Goal: Task Accomplishment & Management: Use online tool/utility

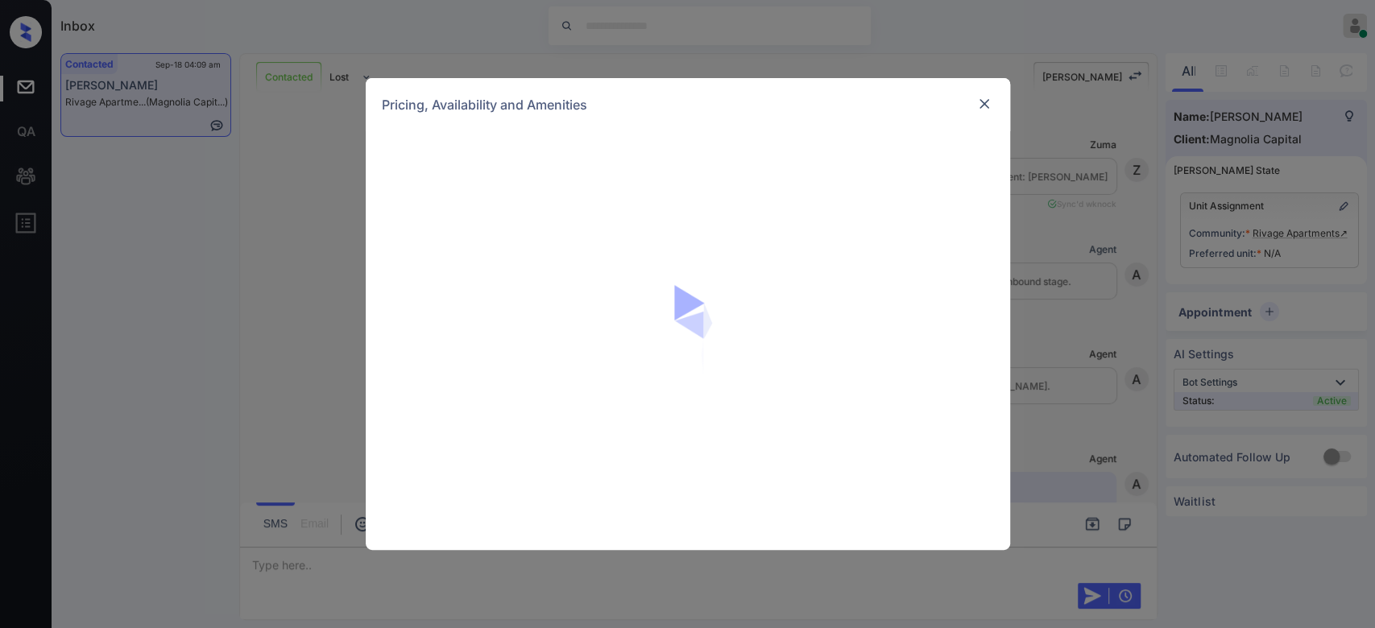
scroll to position [896, 0]
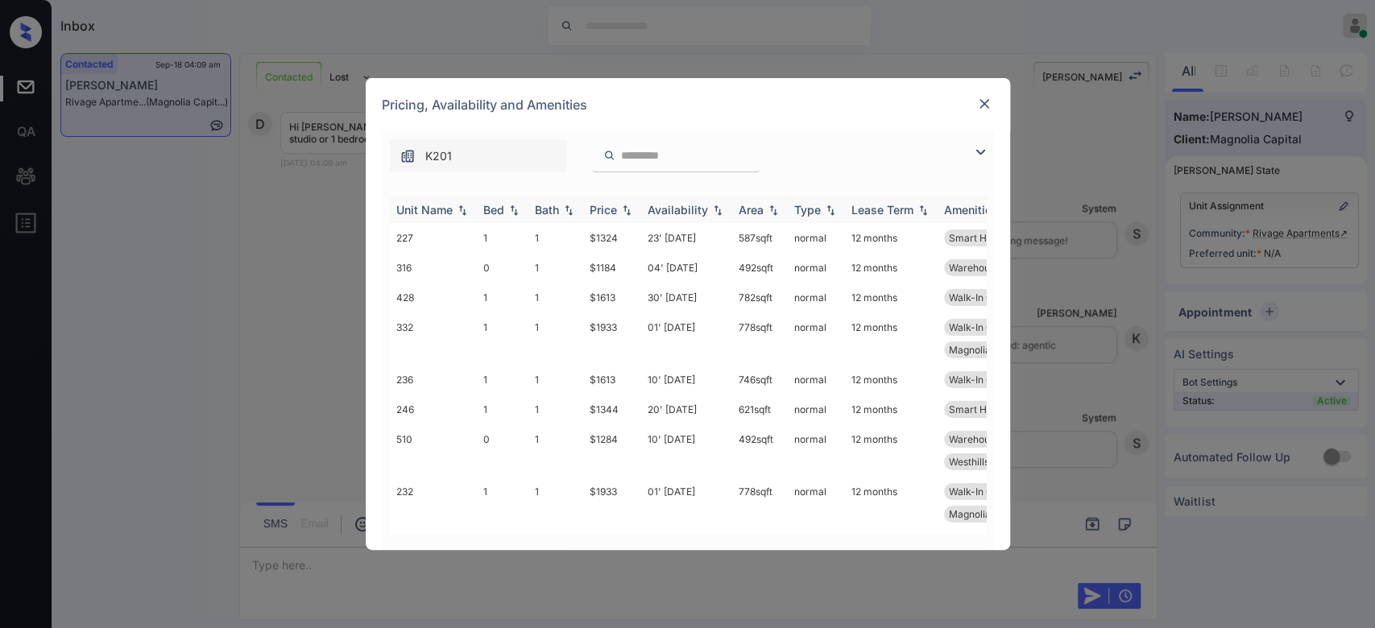
click at [596, 213] on div "Price" at bounding box center [603, 210] width 27 height 14
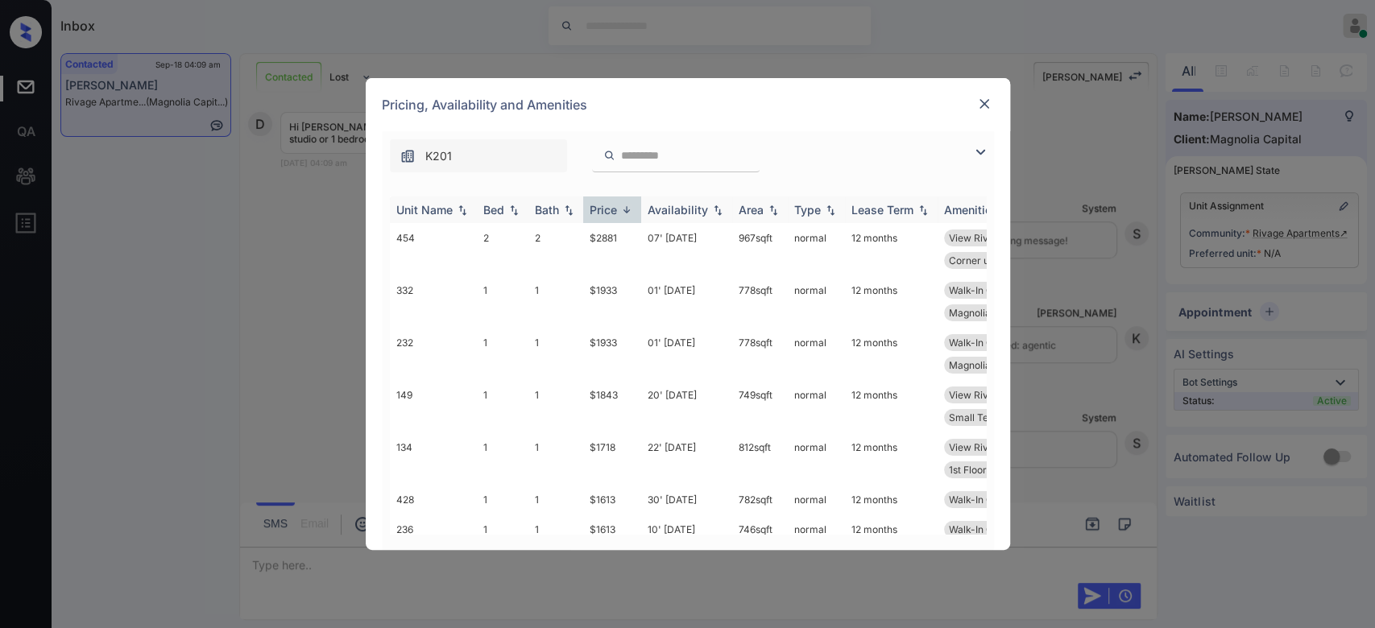
click at [596, 213] on div "Price" at bounding box center [603, 210] width 27 height 14
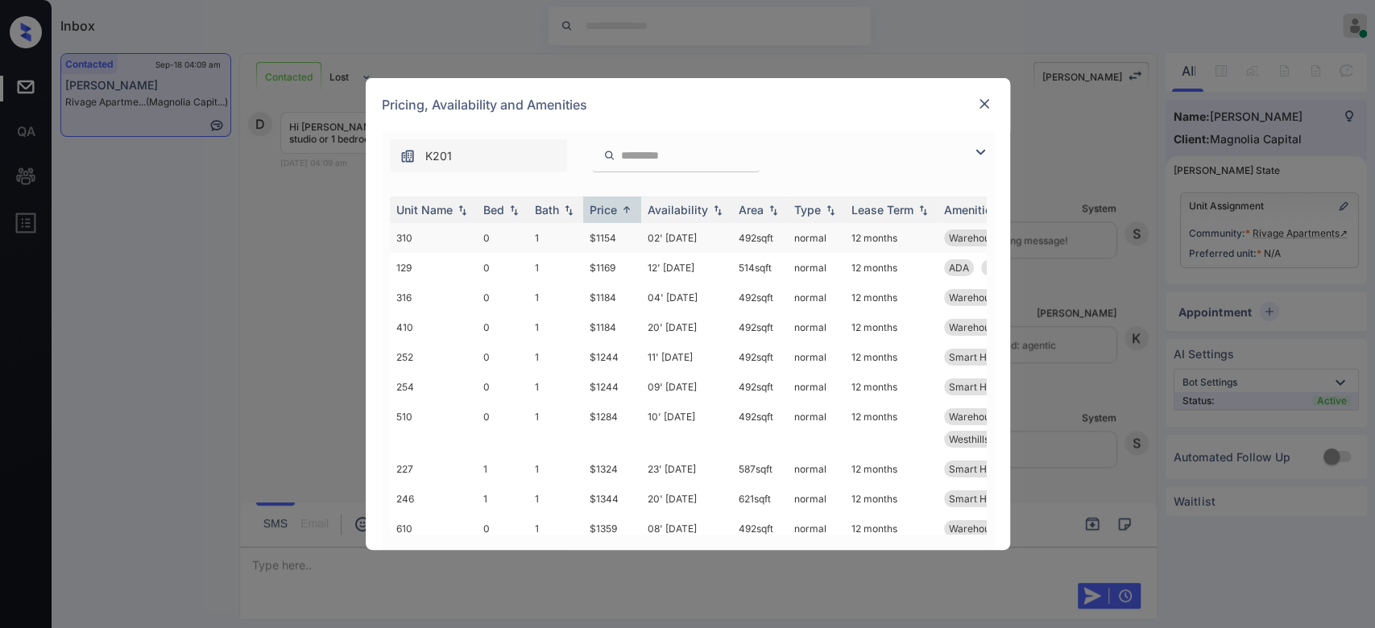
click at [598, 235] on td "$1154" at bounding box center [612, 238] width 58 height 30
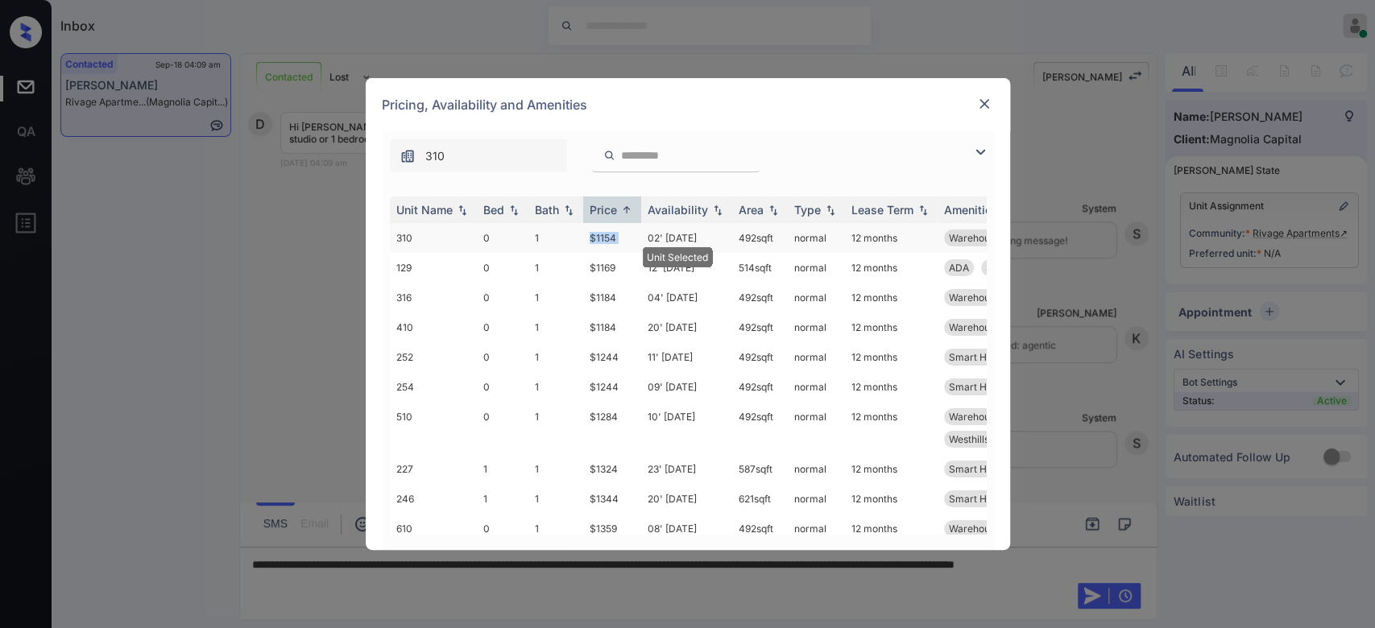
click at [598, 235] on td "$1154" at bounding box center [612, 238] width 58 height 30
click at [979, 100] on img at bounding box center [984, 104] width 16 height 16
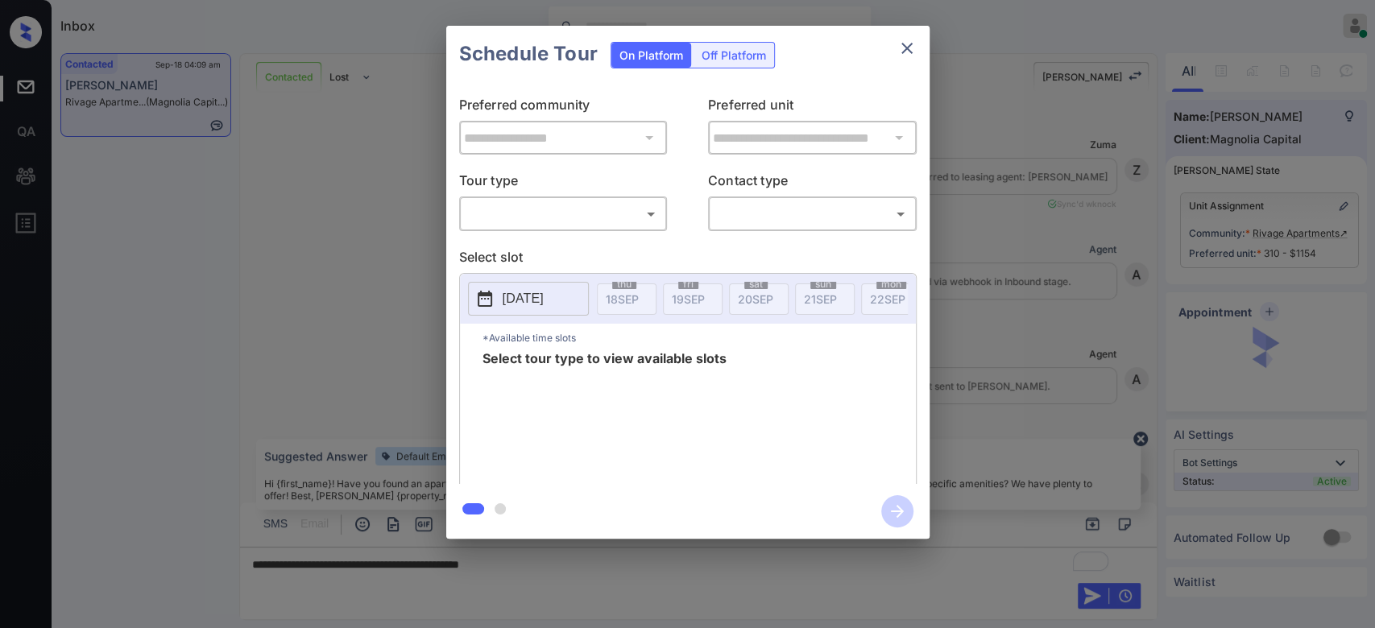
scroll to position [1000, 0]
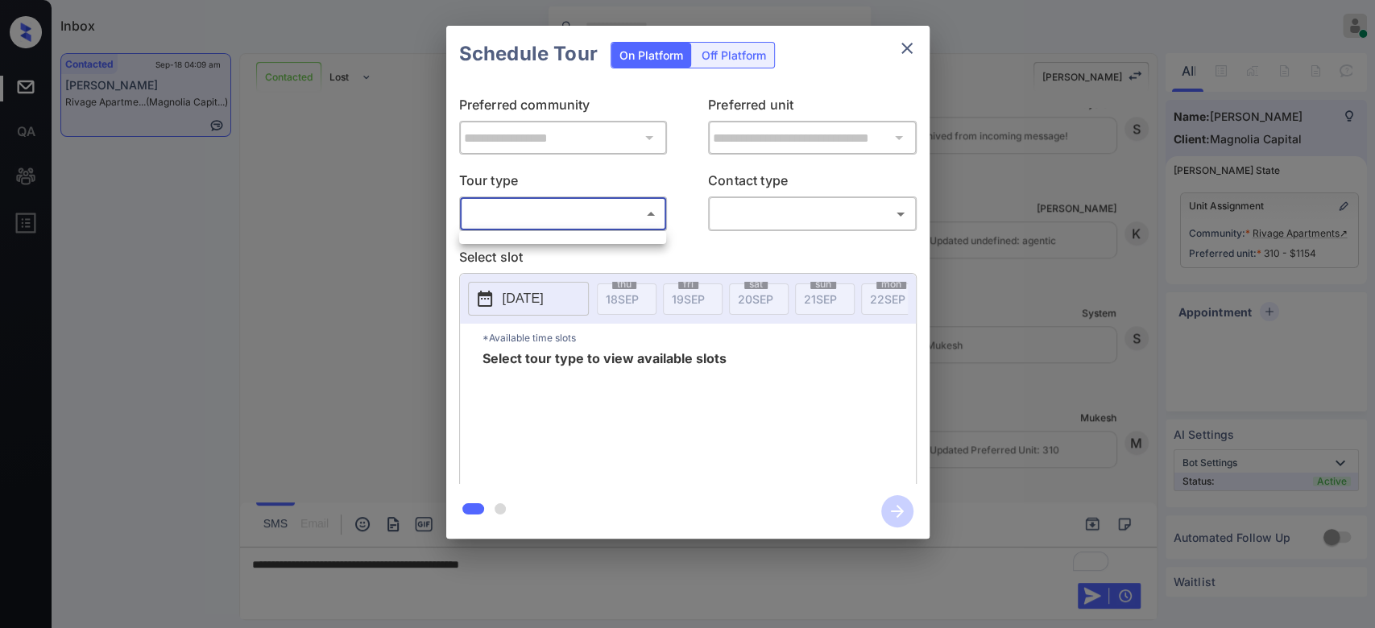
click at [601, 209] on body "Inbox Mukesh Online Set yourself offline Set yourself on break Profile Switch t…" at bounding box center [687, 314] width 1375 height 628
click at [523, 237] on ul at bounding box center [562, 235] width 207 height 8
click at [353, 138] on div at bounding box center [687, 314] width 1375 height 628
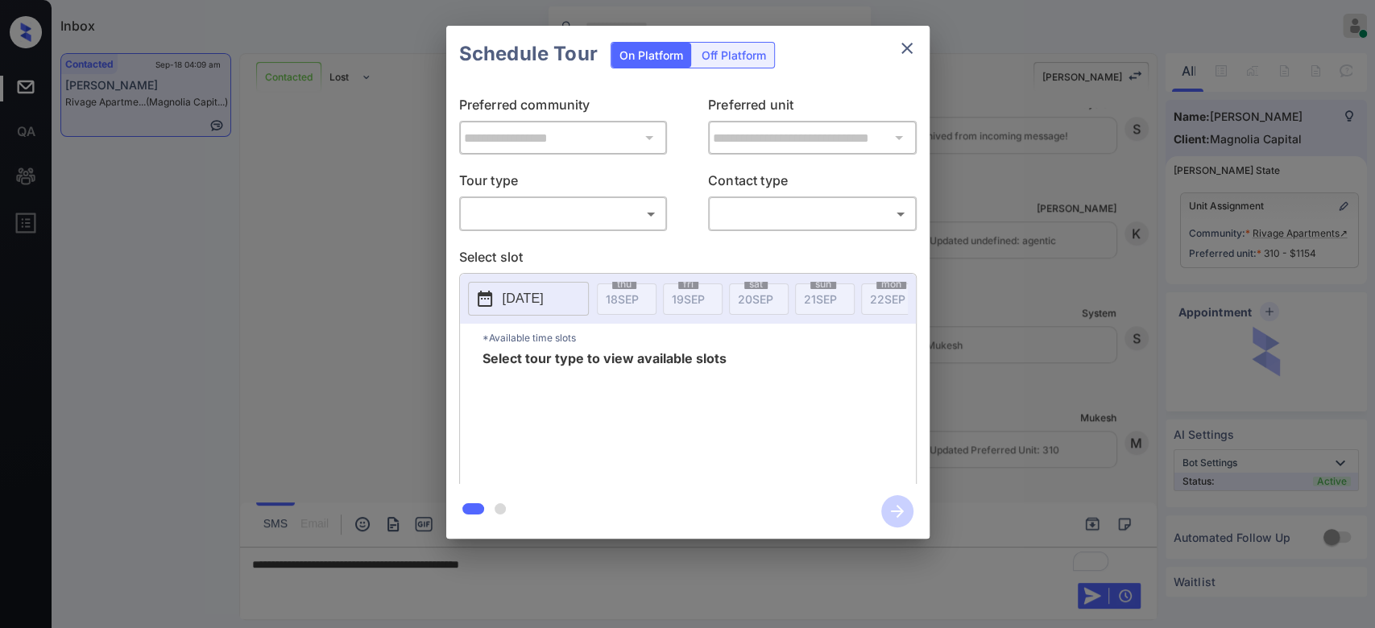
drag, startPoint x: 654, startPoint y: 613, endPoint x: 623, endPoint y: 559, distance: 62.4
click at [623, 559] on div "**********" at bounding box center [687, 282] width 1375 height 565
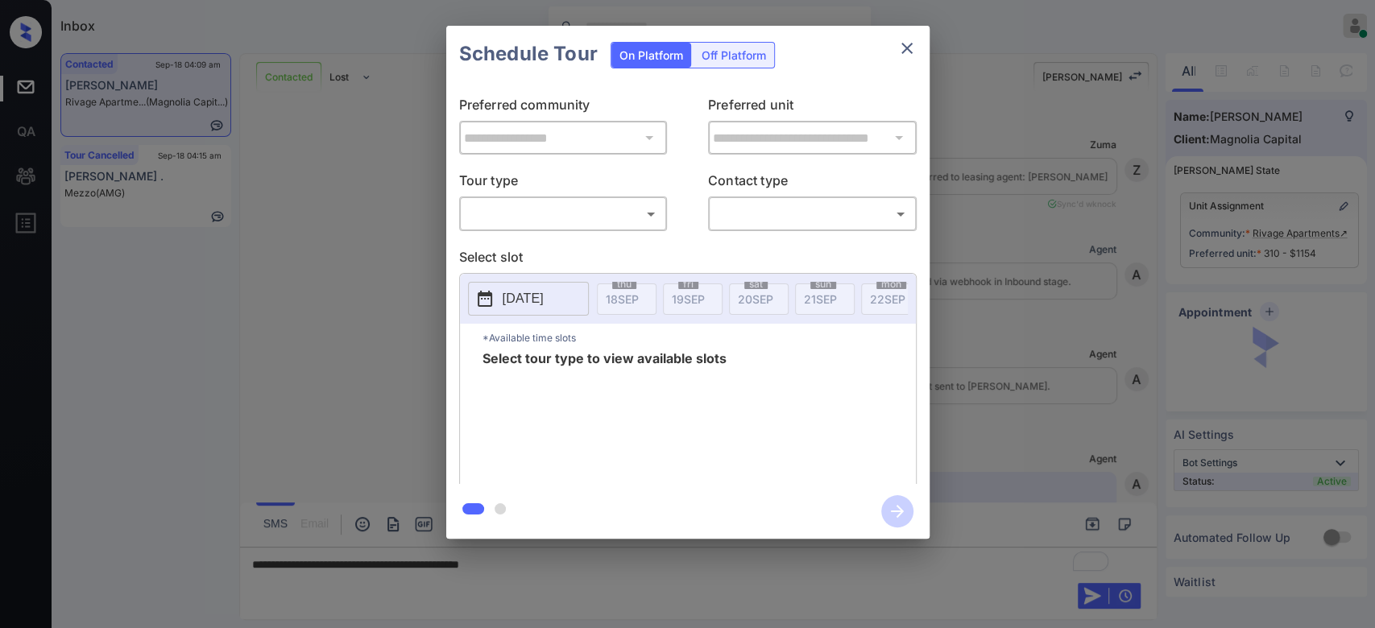
click at [656, 221] on body "Inbox Mukesh Online Set yourself offline Set yourself on break Profile Switch t…" at bounding box center [687, 314] width 1375 height 628
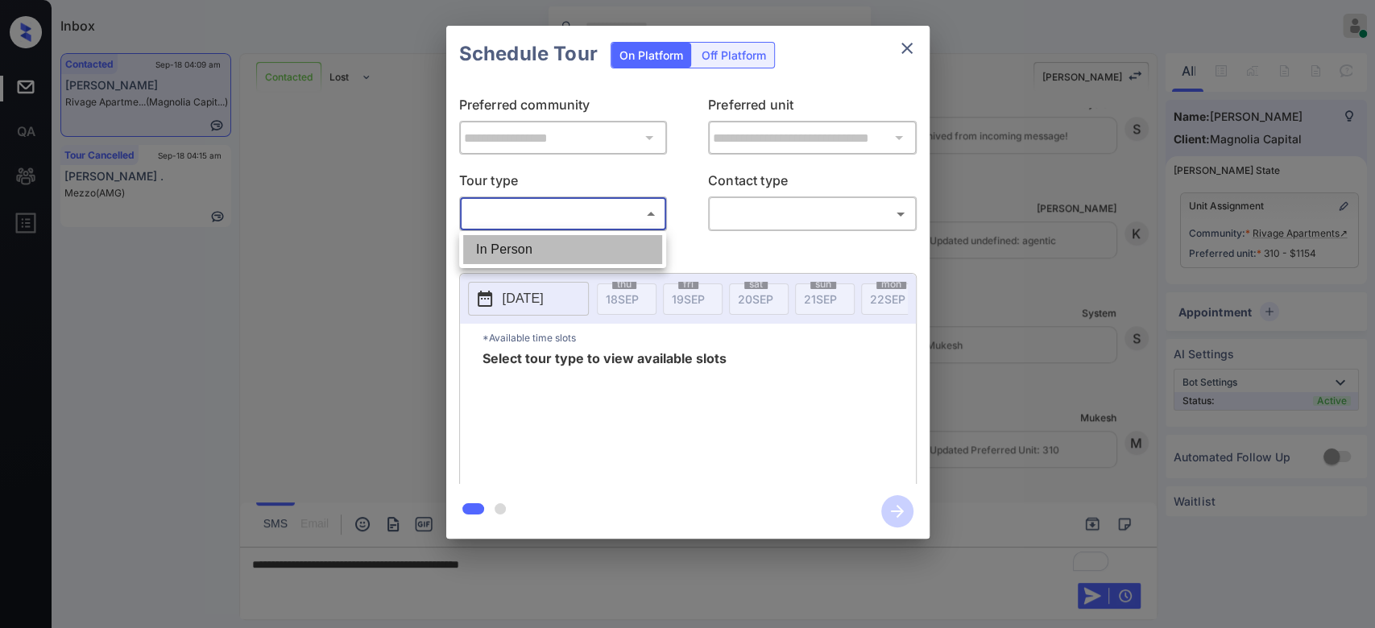
click at [574, 246] on li "In Person" at bounding box center [562, 249] width 199 height 29
type input "********"
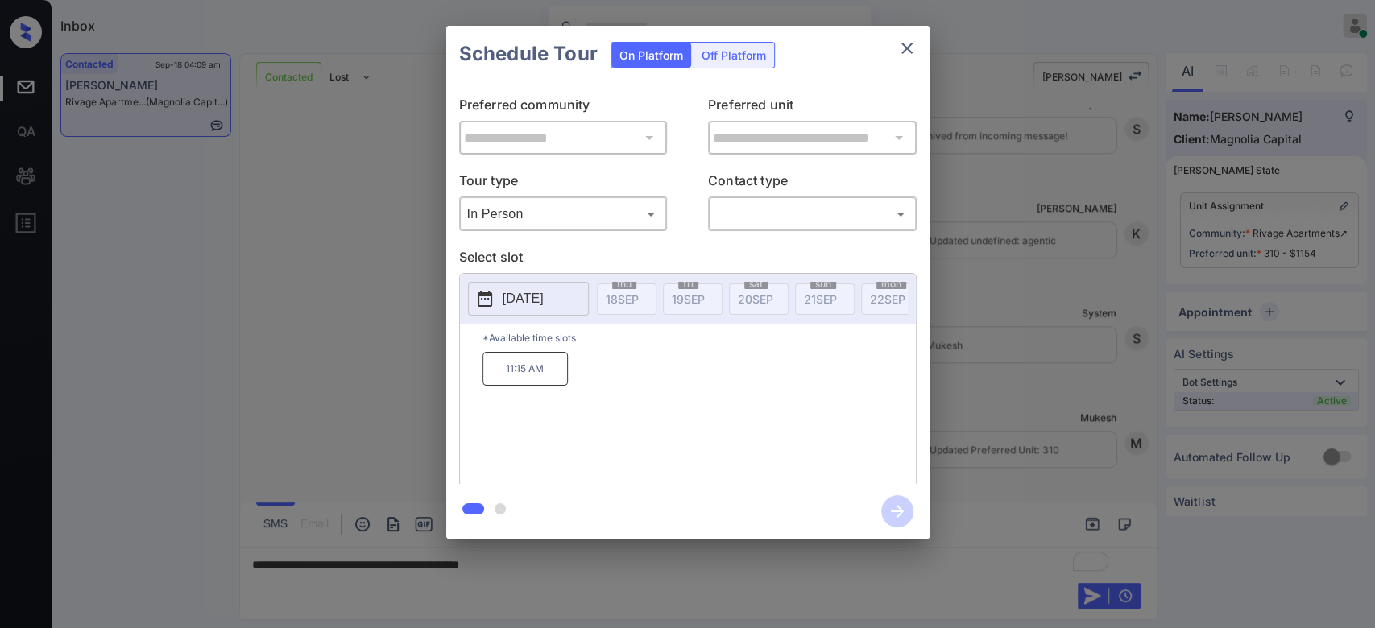
click at [544, 305] on p "2025-10-01" at bounding box center [523, 298] width 41 height 19
click at [815, 60] on div "Schedule Tour On Platform Off Platform" at bounding box center [687, 54] width 483 height 56
click at [906, 46] on icon "close" at bounding box center [906, 48] width 19 height 19
